Goal: Task Accomplishment & Management: Use online tool/utility

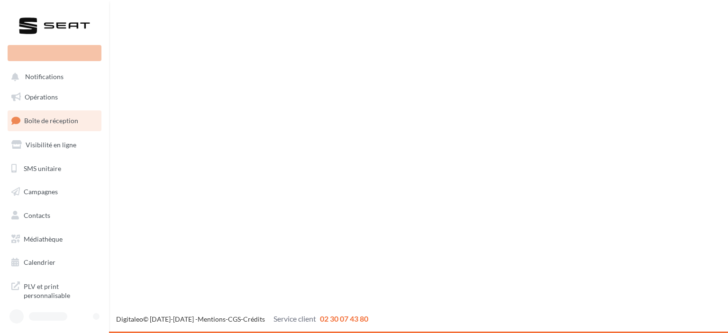
click at [480, 114] on div "Nouvelle campagne Notifications Opérations Boîte de réception" at bounding box center [364, 166] width 728 height 333
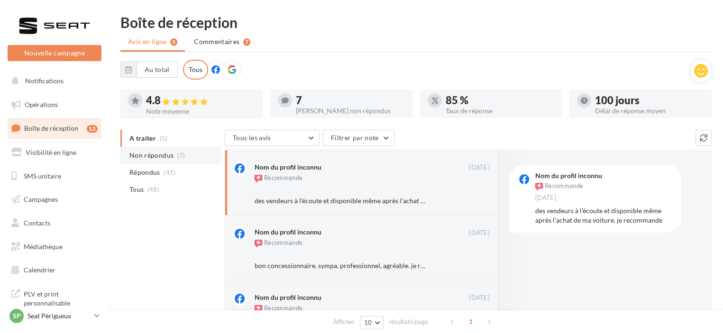
click at [173, 151] on li "Non répondus (7)" at bounding box center [170, 155] width 101 height 17
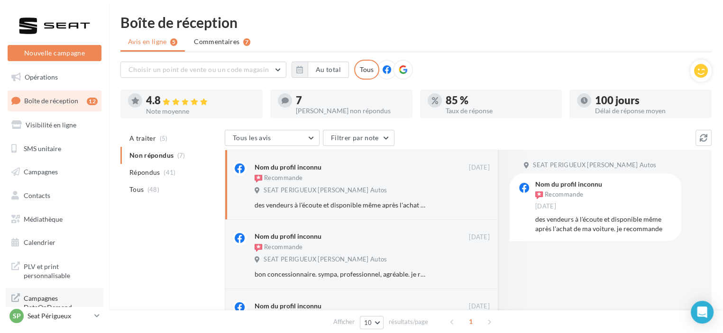
scroll to position [27, 0]
click at [38, 316] on p "Seat Périgueux" at bounding box center [59, 316] width 63 height 9
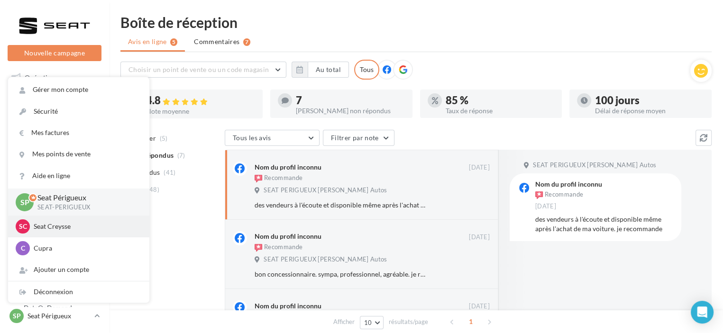
click at [61, 226] on p "Seat Creysse" at bounding box center [86, 226] width 104 height 9
